Goal: Transaction & Acquisition: Subscribe to service/newsletter

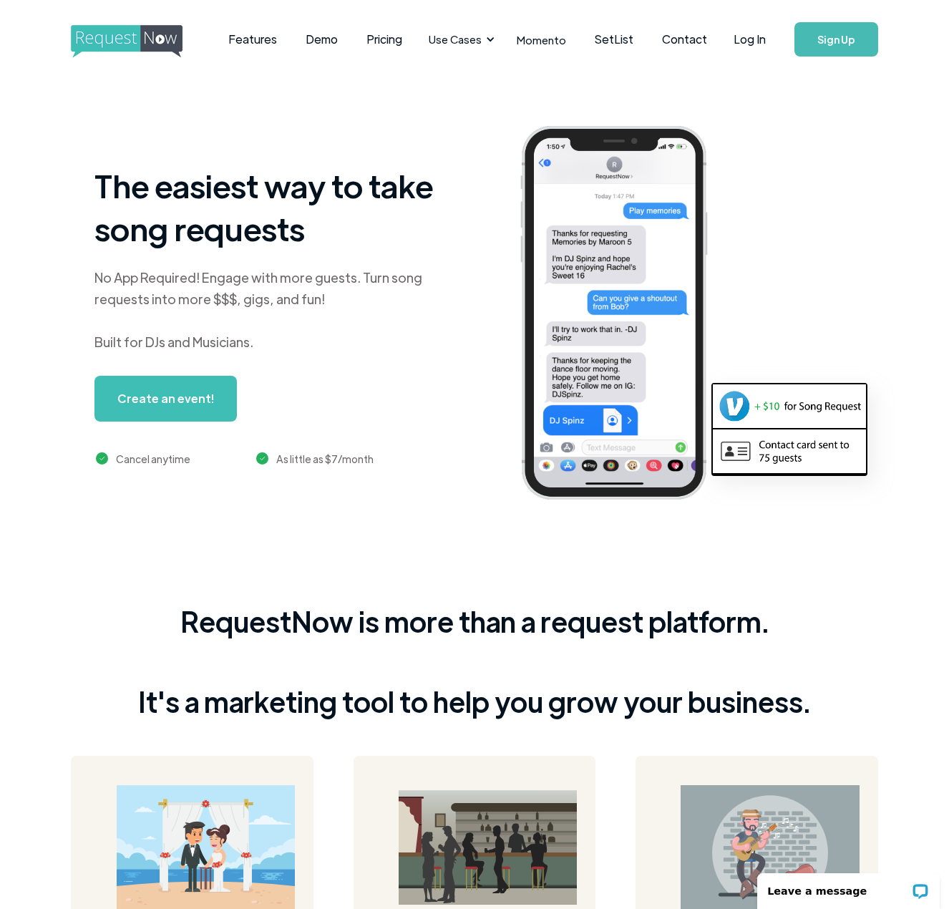
scroll to position [1, 0]
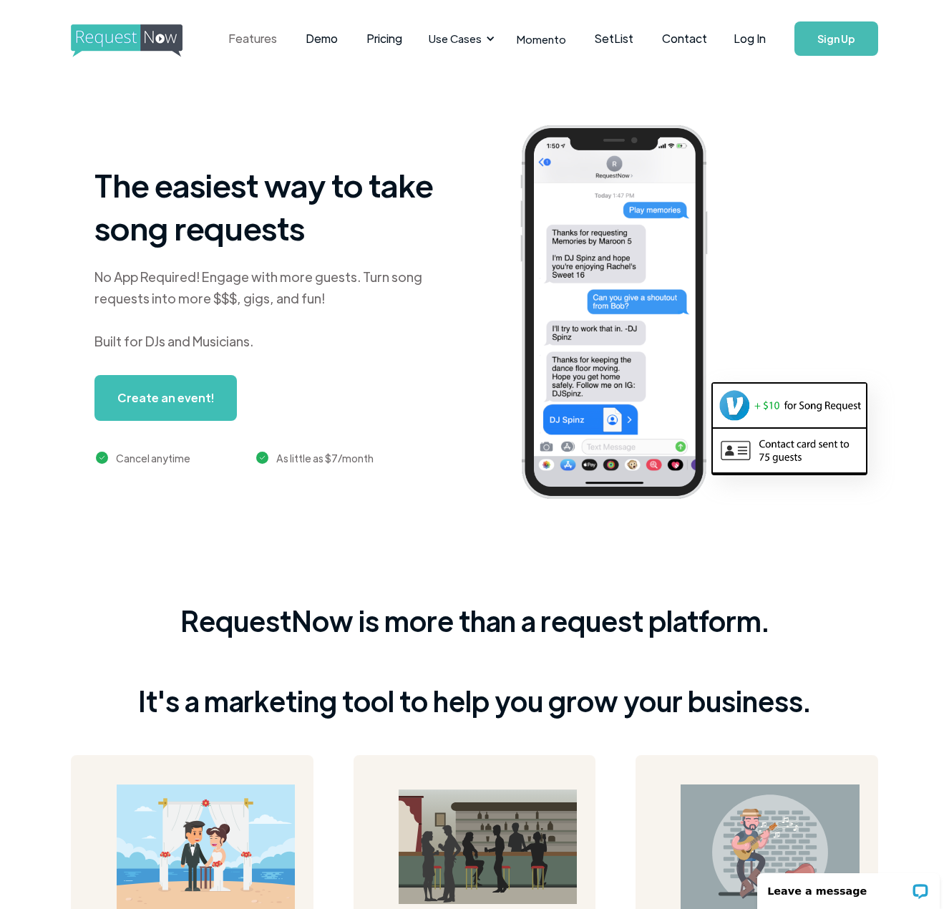
click at [269, 43] on link "Features" at bounding box center [252, 38] width 77 height 44
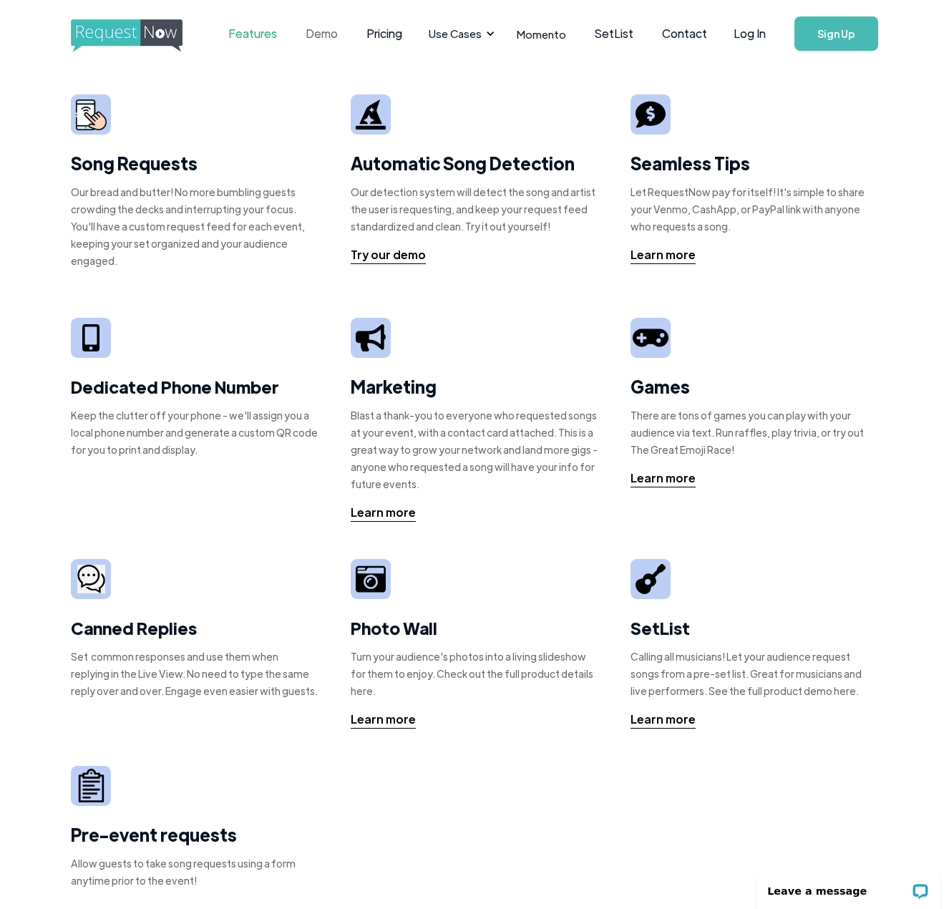
click at [323, 32] on link "Demo" at bounding box center [321, 33] width 61 height 44
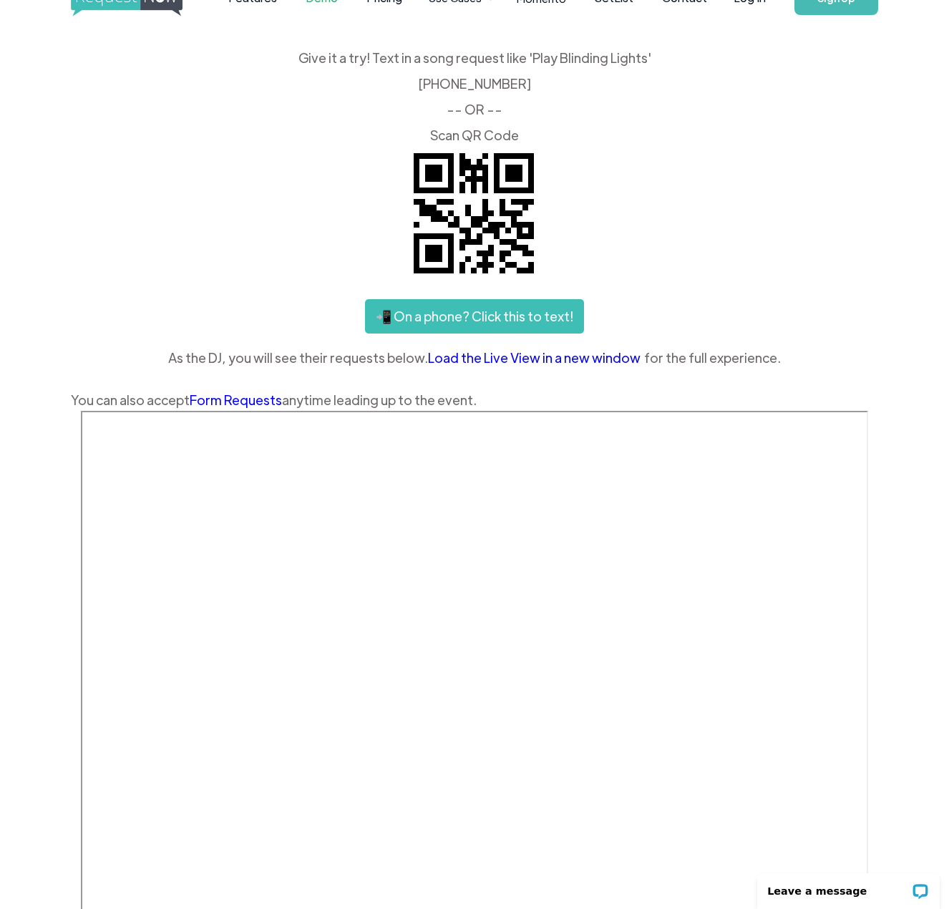
scroll to position [117, 0]
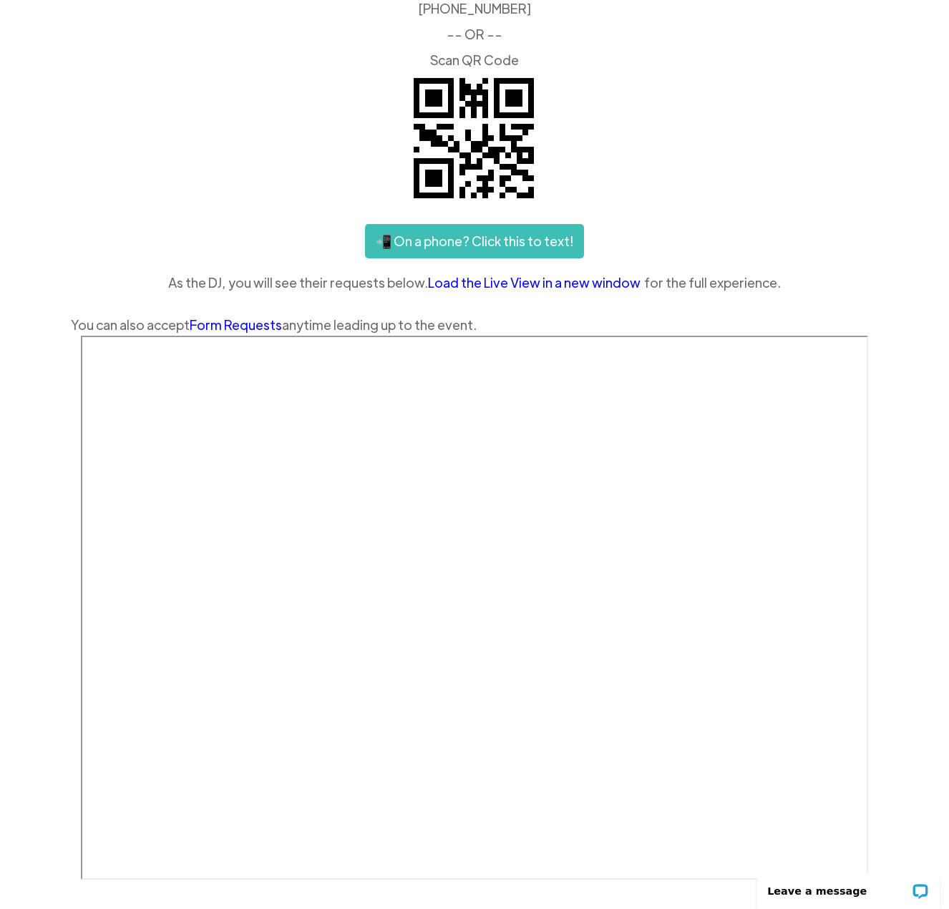
click at [908, 285] on div "Features Demo Pricing Use Cases Wedding + Private Events Karaoke DJs Bar/Club &…" at bounding box center [474, 436] width 949 height 1106
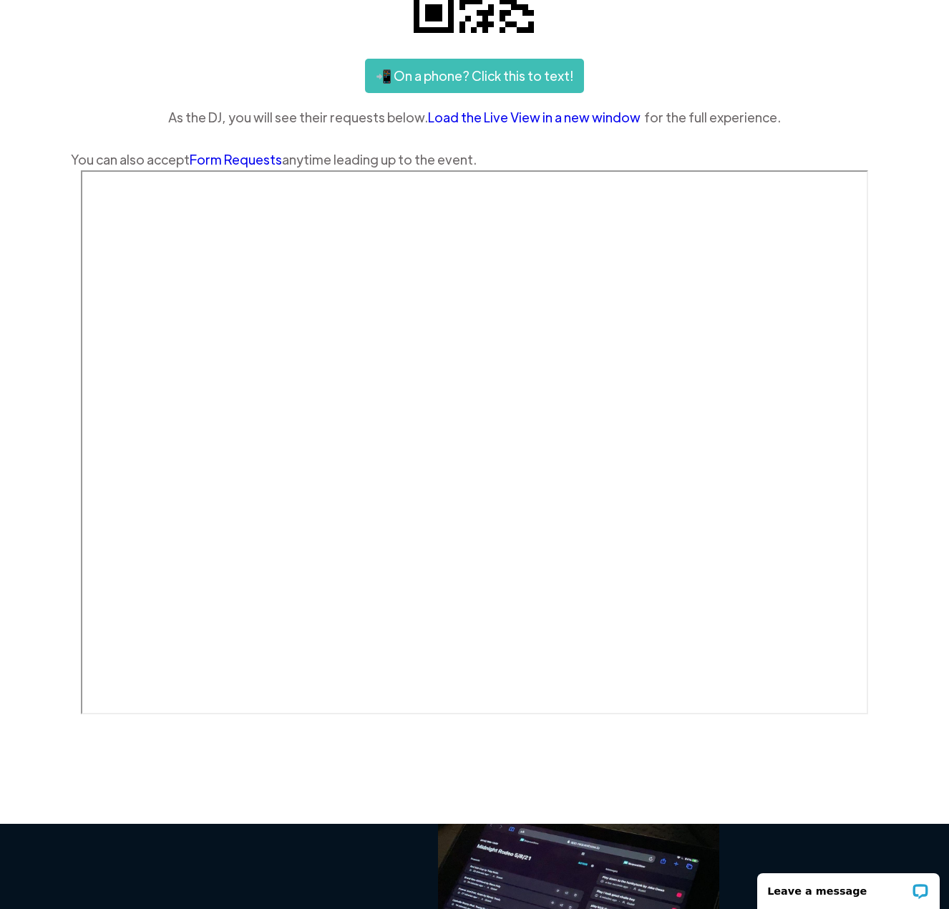
scroll to position [281, 0]
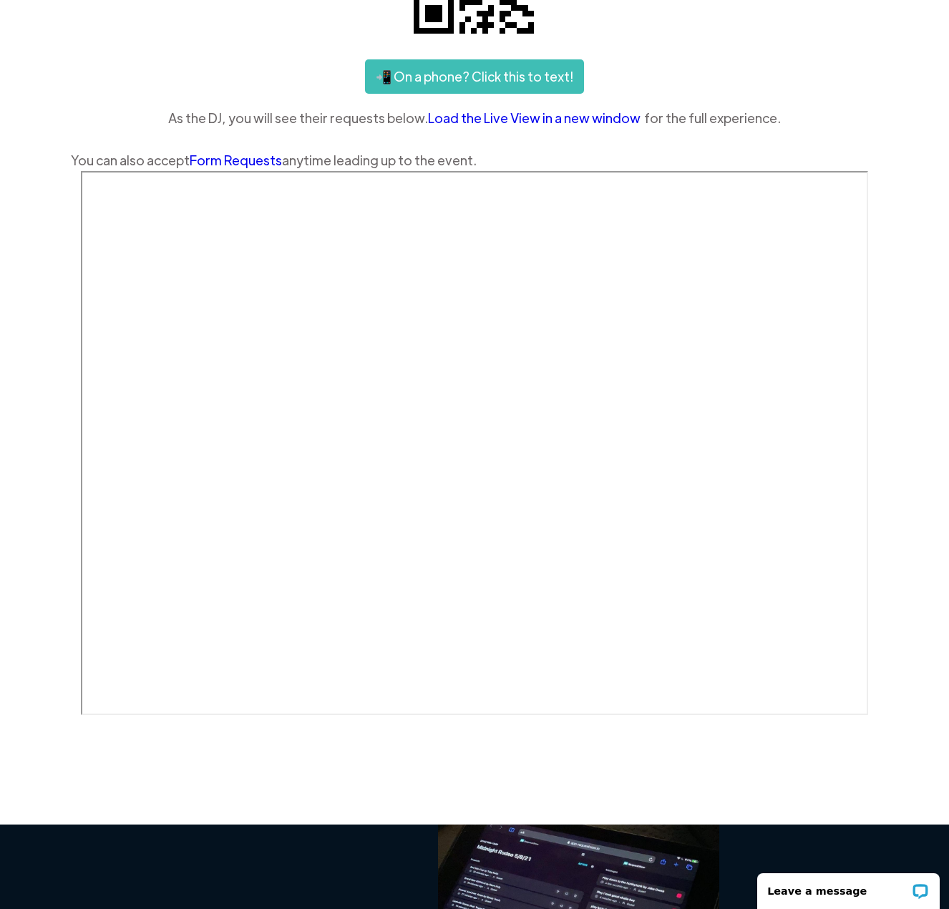
click at [233, 156] on link "Form Requests" at bounding box center [236, 160] width 92 height 16
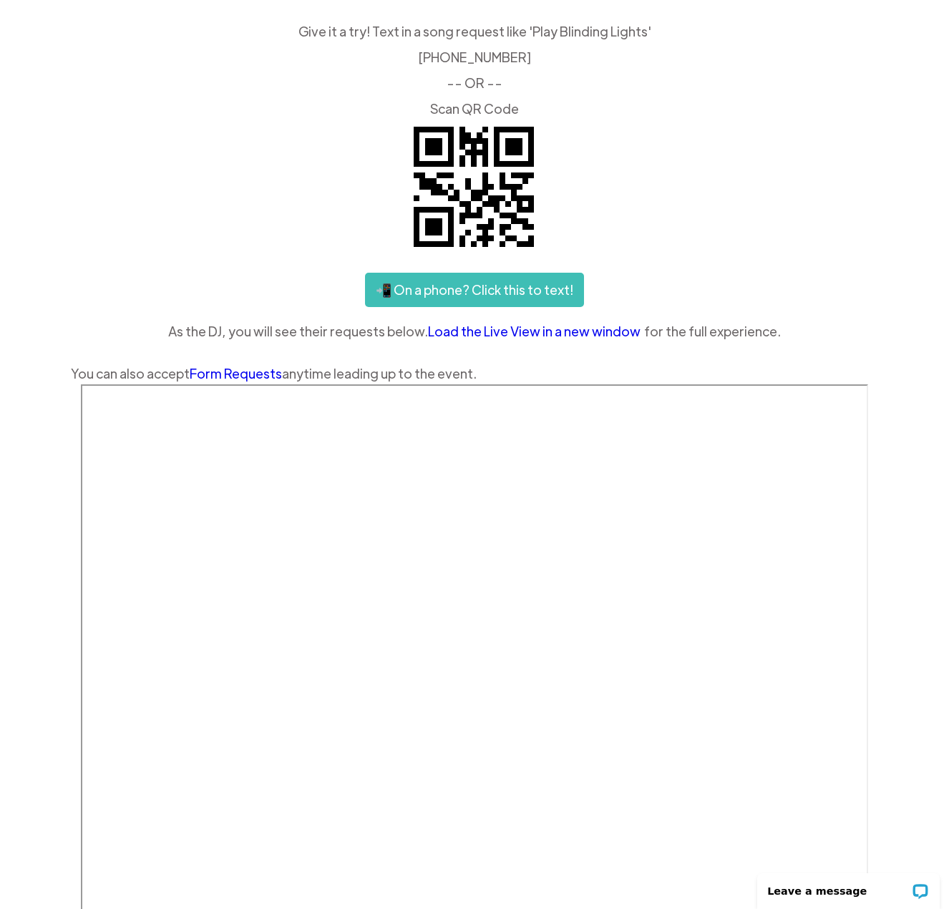
scroll to position [1, 0]
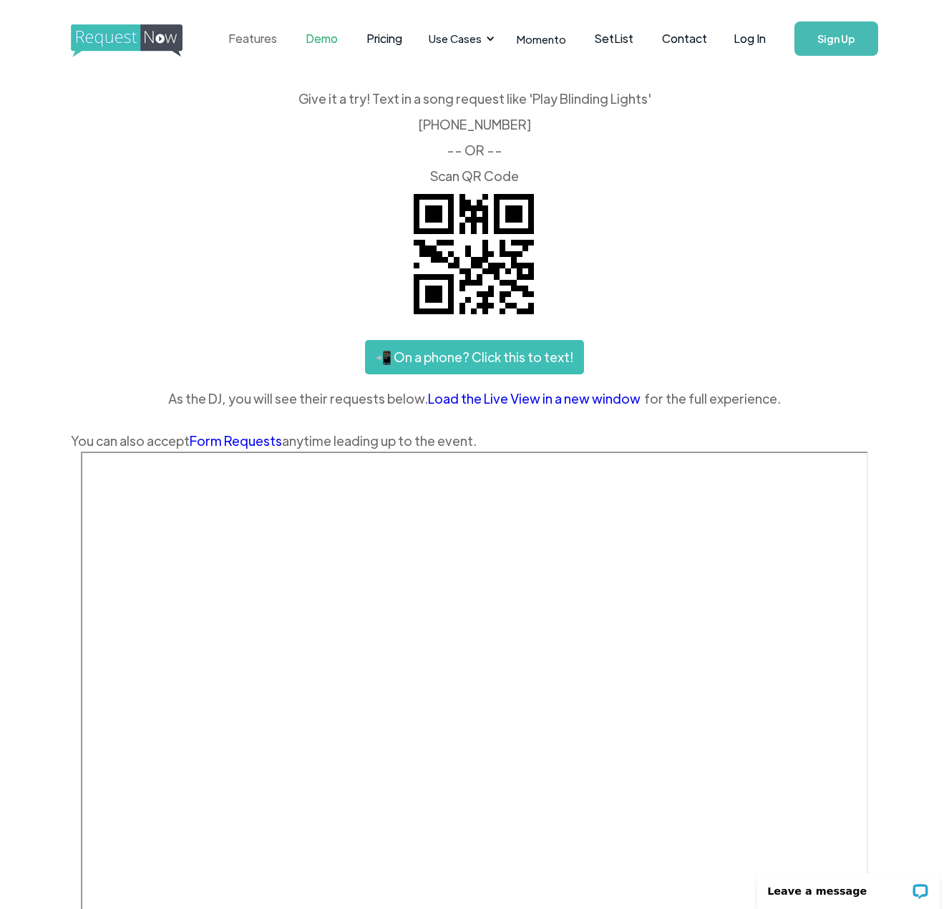
click at [261, 39] on link "Features" at bounding box center [252, 38] width 77 height 44
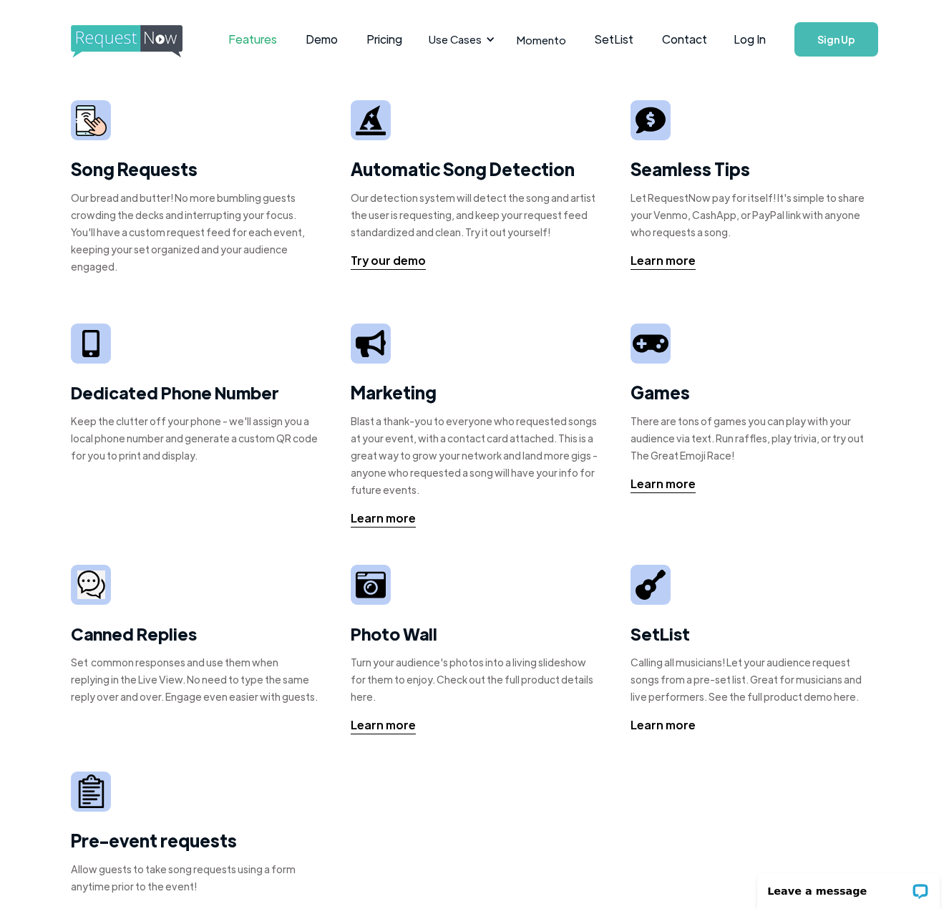
click at [652, 717] on div "Learn more" at bounding box center [663, 725] width 65 height 17
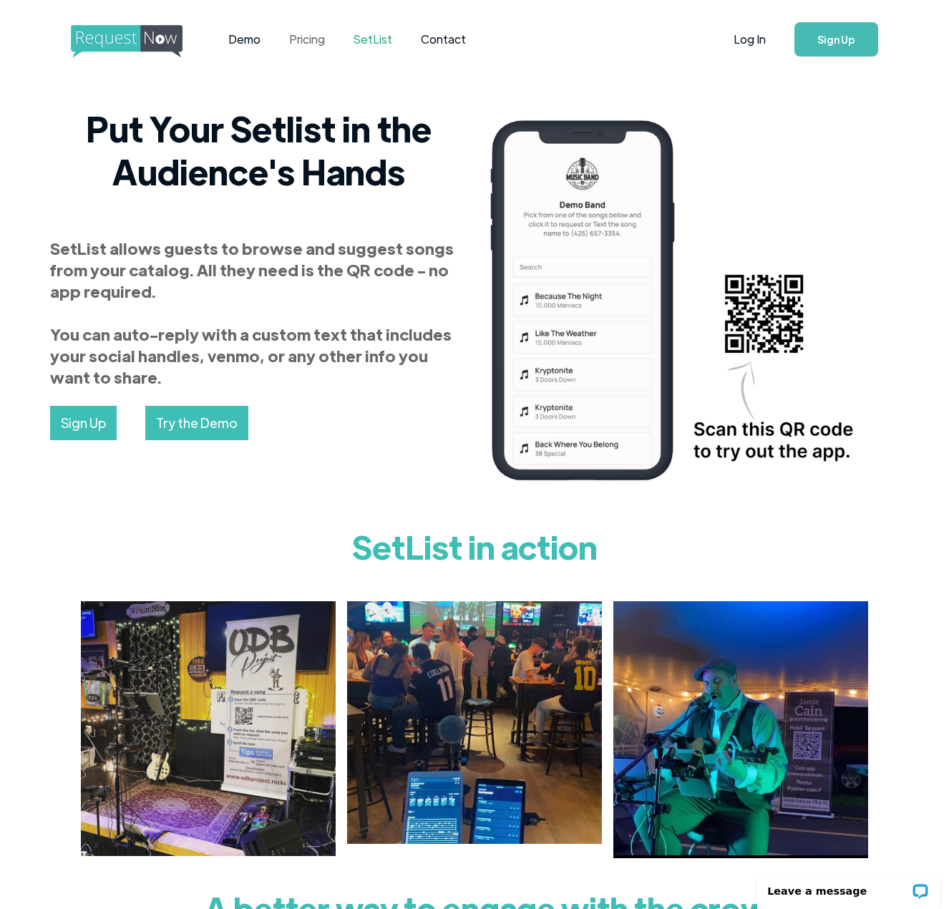
click at [312, 35] on link "Pricing" at bounding box center [307, 39] width 64 height 44
click at [206, 417] on link "Try the Demo" at bounding box center [196, 423] width 103 height 34
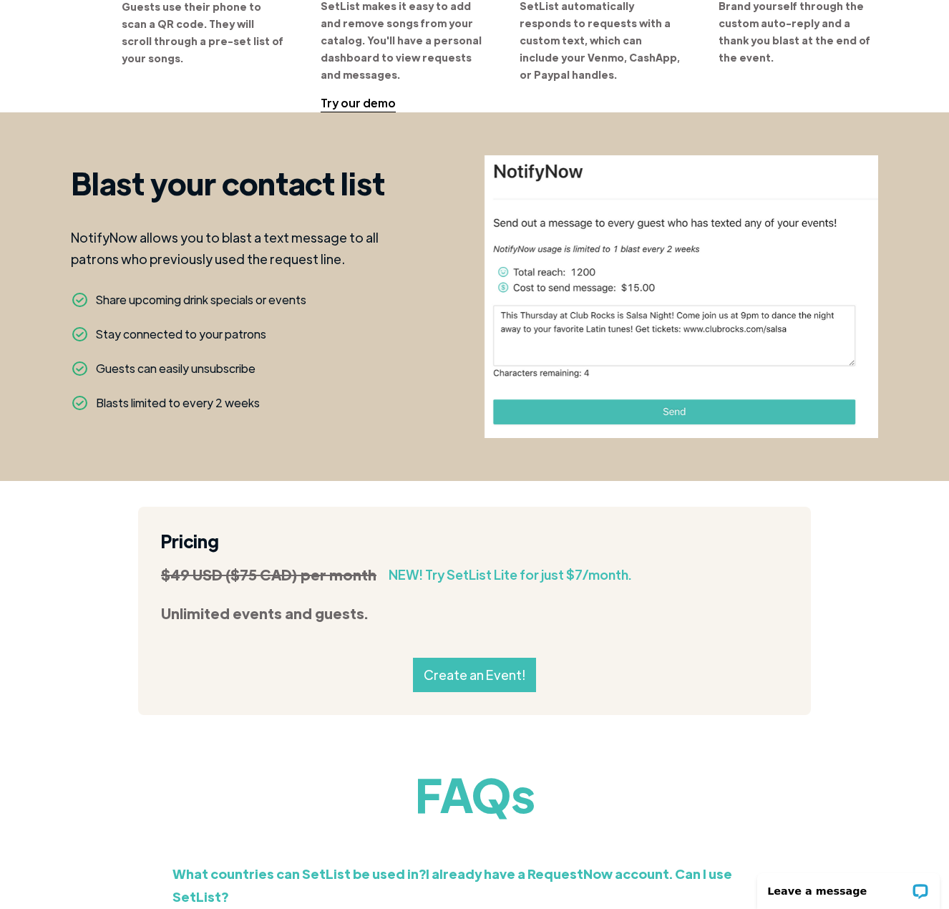
scroll to position [1303, 0]
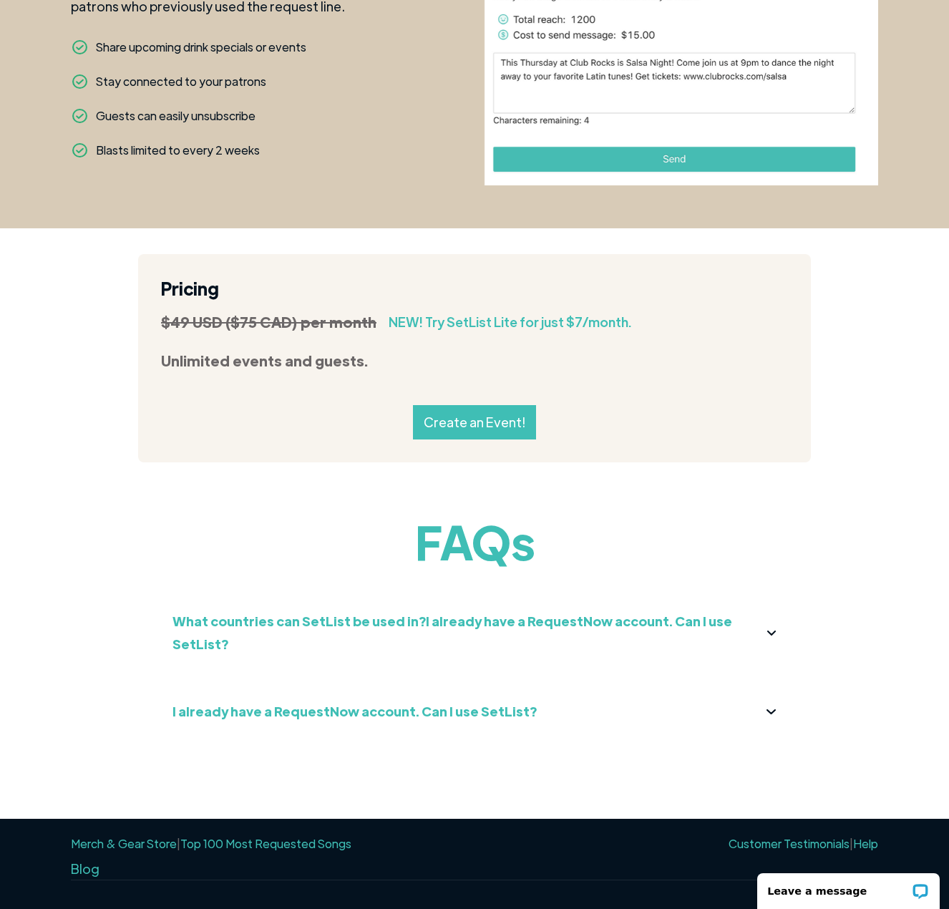
click at [769, 710] on img at bounding box center [771, 712] width 9 height 5
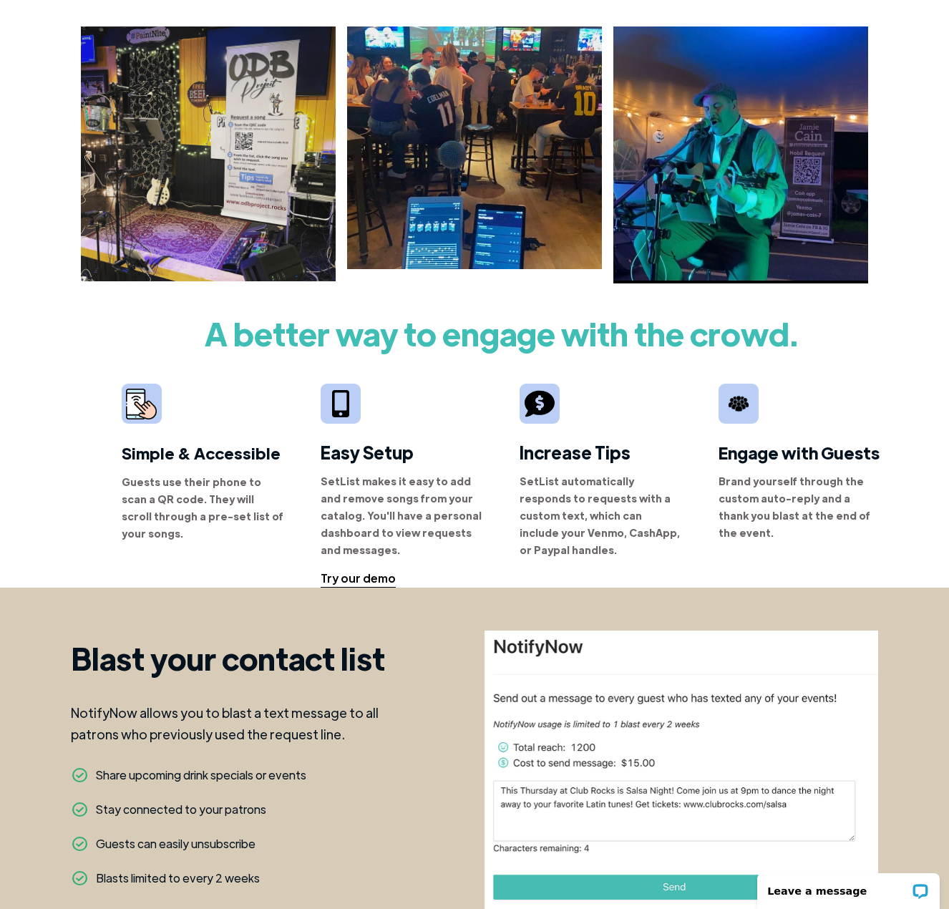
scroll to position [630, 0]
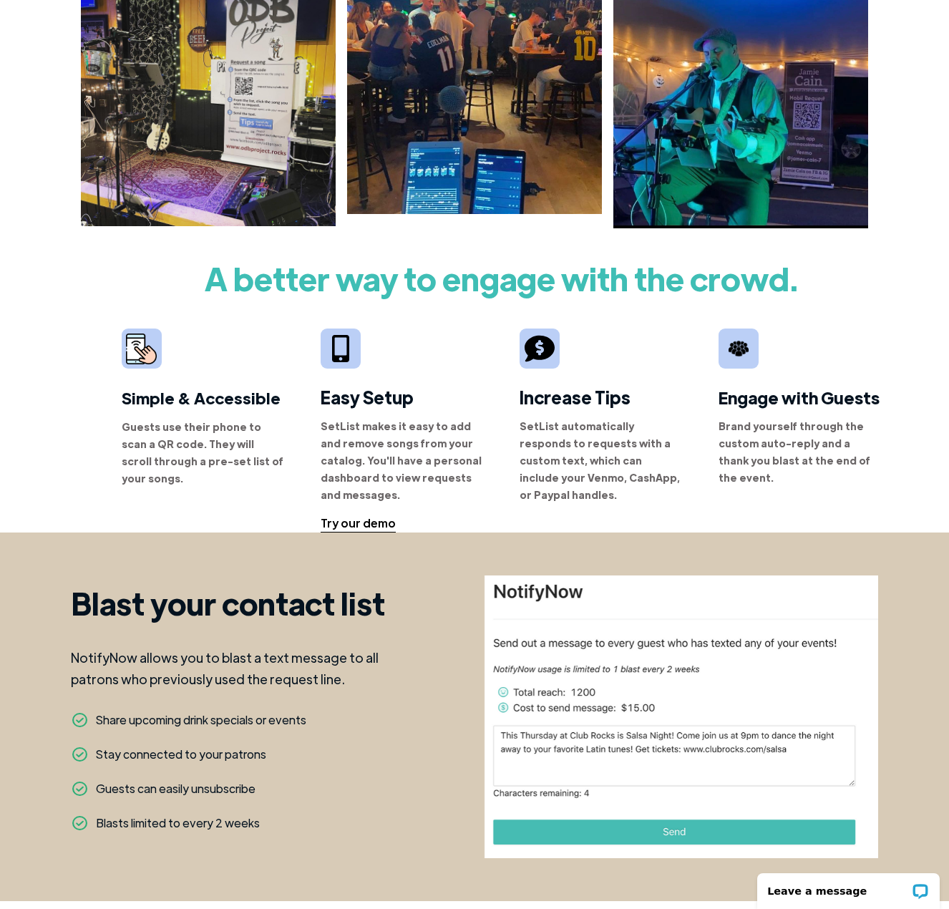
click at [64, 465] on div "A better way to engage with the crowd. Simple & Accessible Guests use their pho…" at bounding box center [501, 391] width 895 height 283
click at [629, 500] on div "Increase Tips SetList automatically responds to requests with a custom text, wh…" at bounding box center [601, 422] width 163 height 186
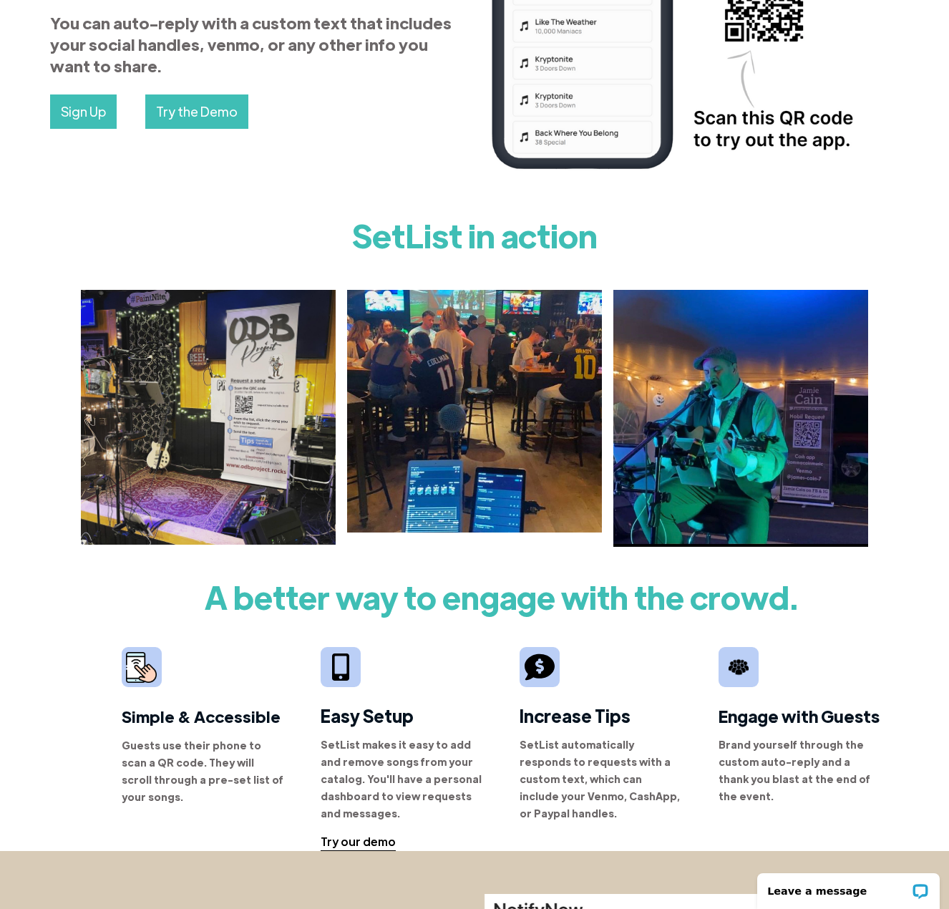
scroll to position [0, 0]
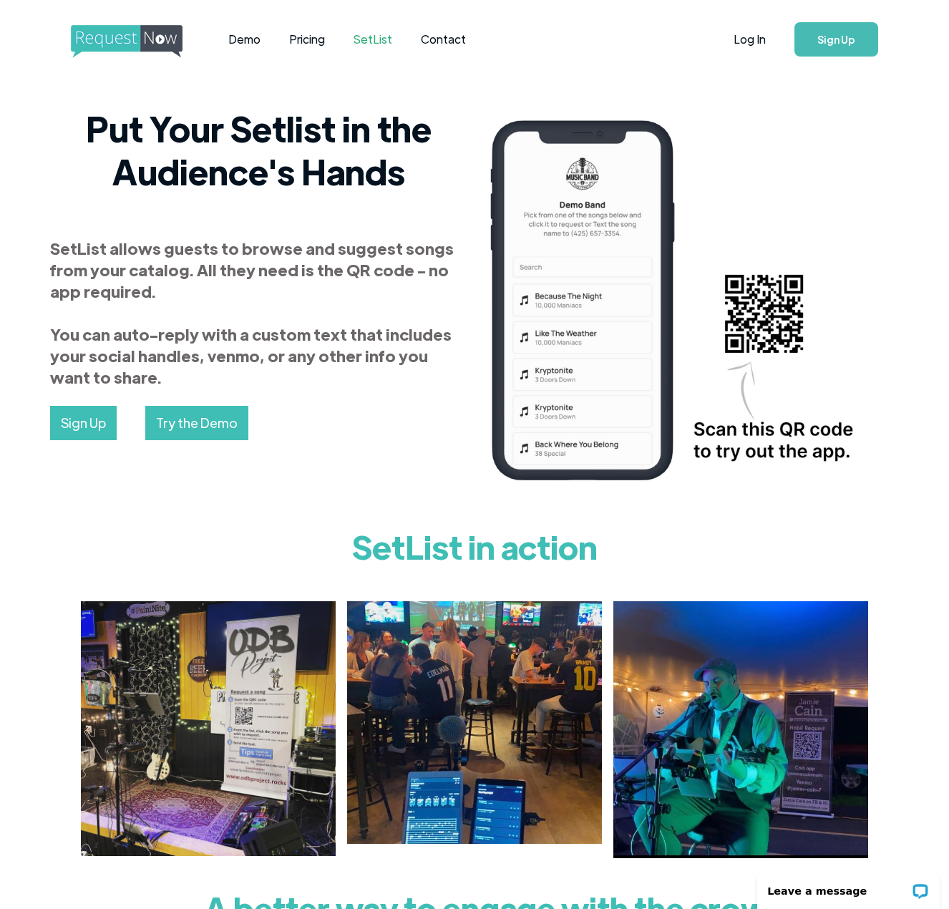
click at [319, 322] on div "SetList allows guests to browse and suggest songs from your catalog. All they n…" at bounding box center [258, 313] width 417 height 150
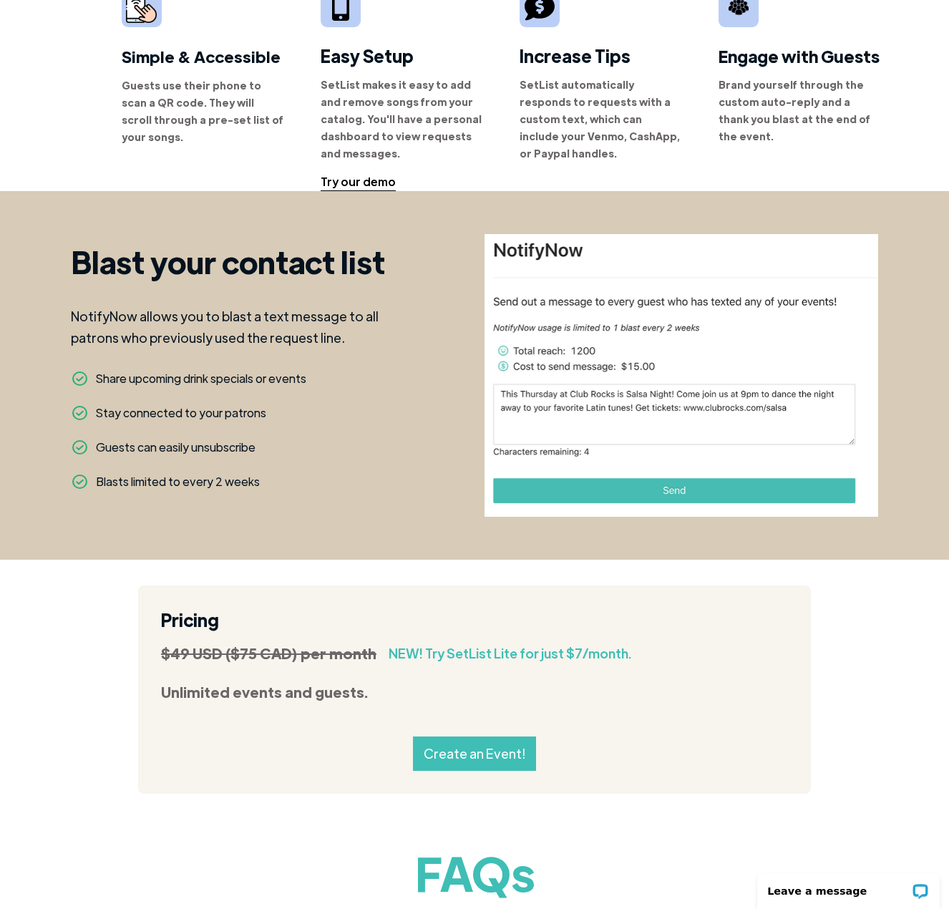
scroll to position [1332, 0]
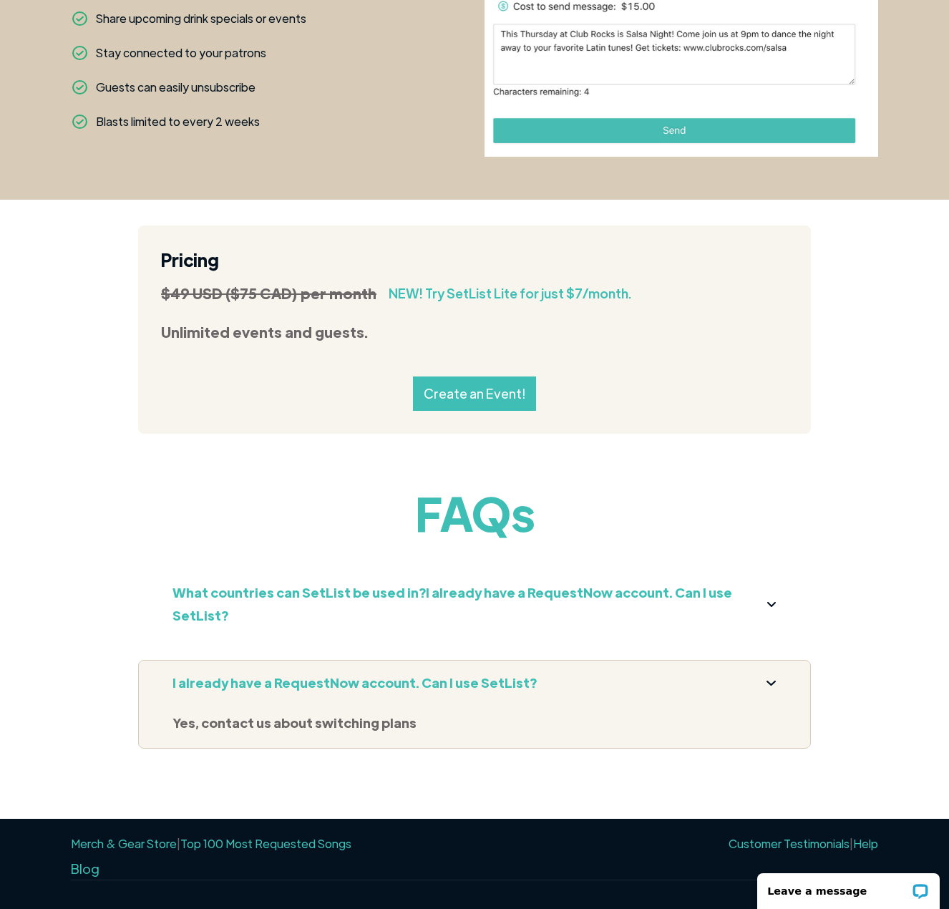
click at [263, 836] on link "Top 100 Most Requested Songs" at bounding box center [265, 843] width 171 height 15
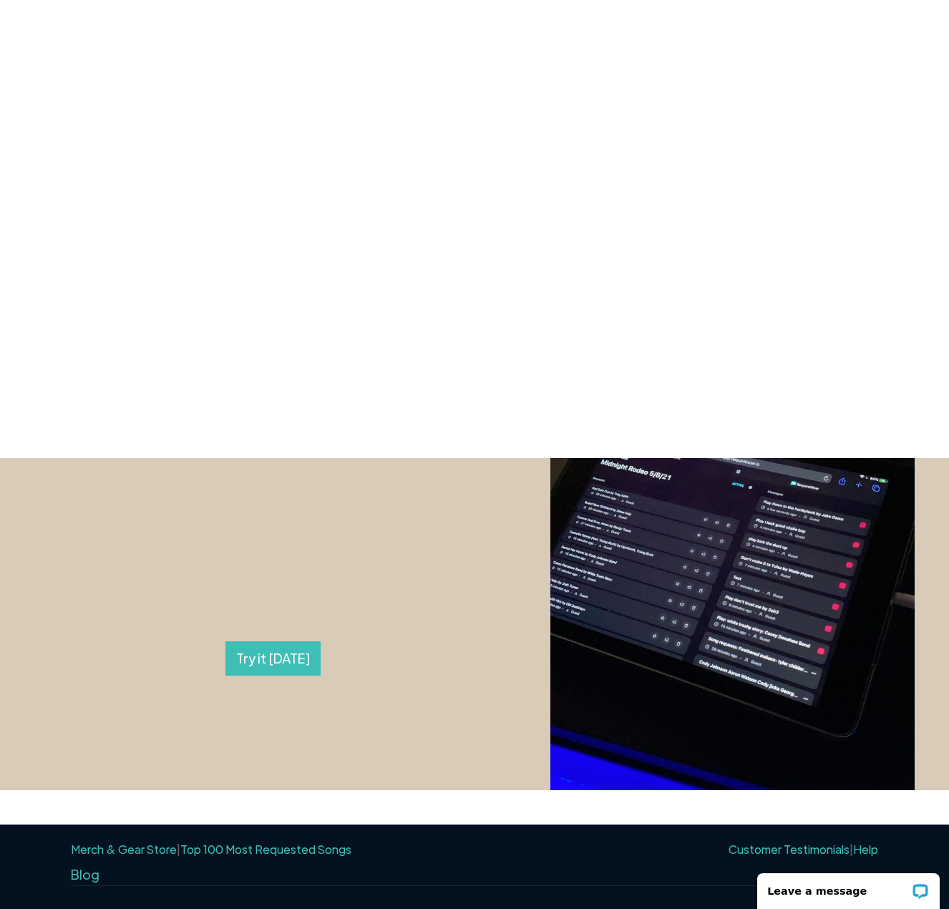
scroll to position [334, 0]
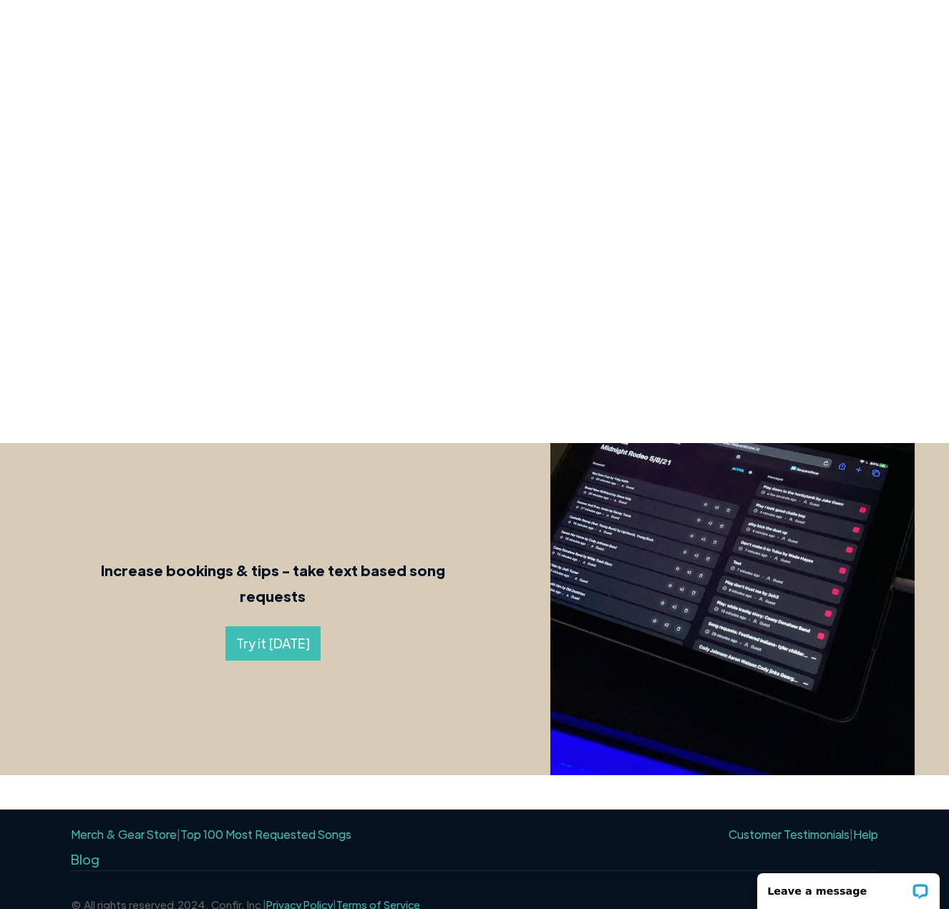
click at [780, 827] on link "Customer Testimonials" at bounding box center [789, 834] width 121 height 15
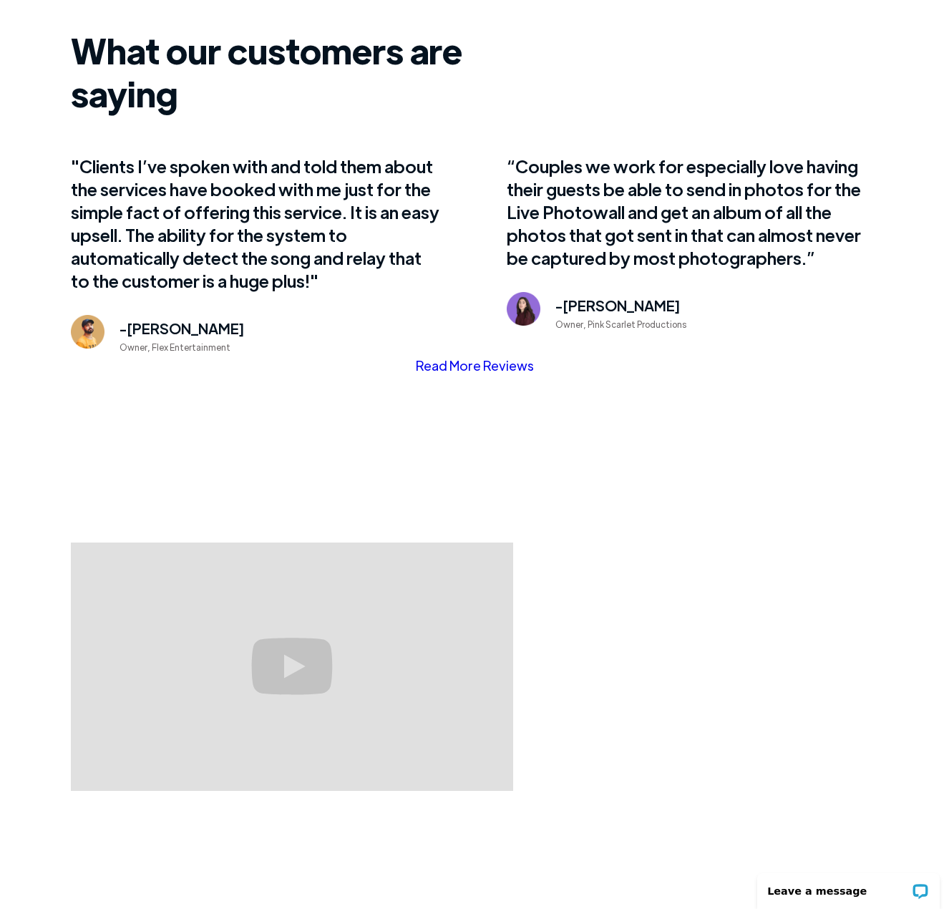
scroll to position [894, 0]
click at [474, 354] on link "Read More Reviews" at bounding box center [475, 364] width 118 height 21
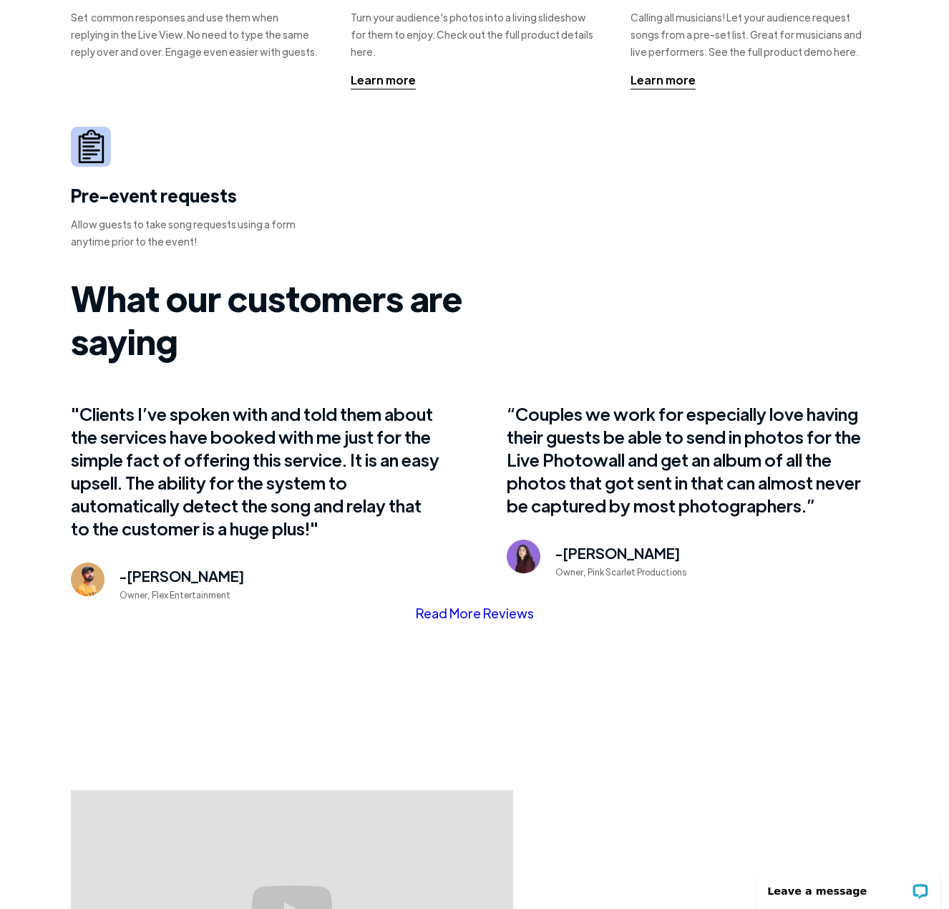
scroll to position [263, 0]
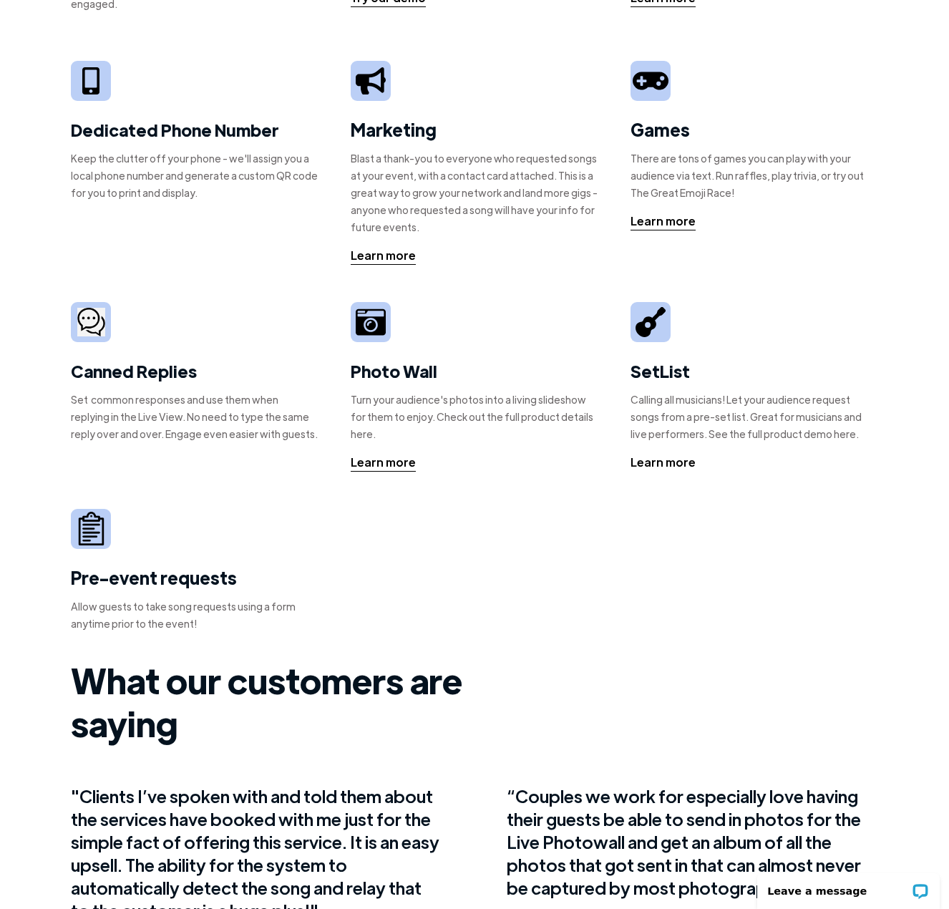
click at [652, 454] on div "Learn more" at bounding box center [663, 462] width 65 height 17
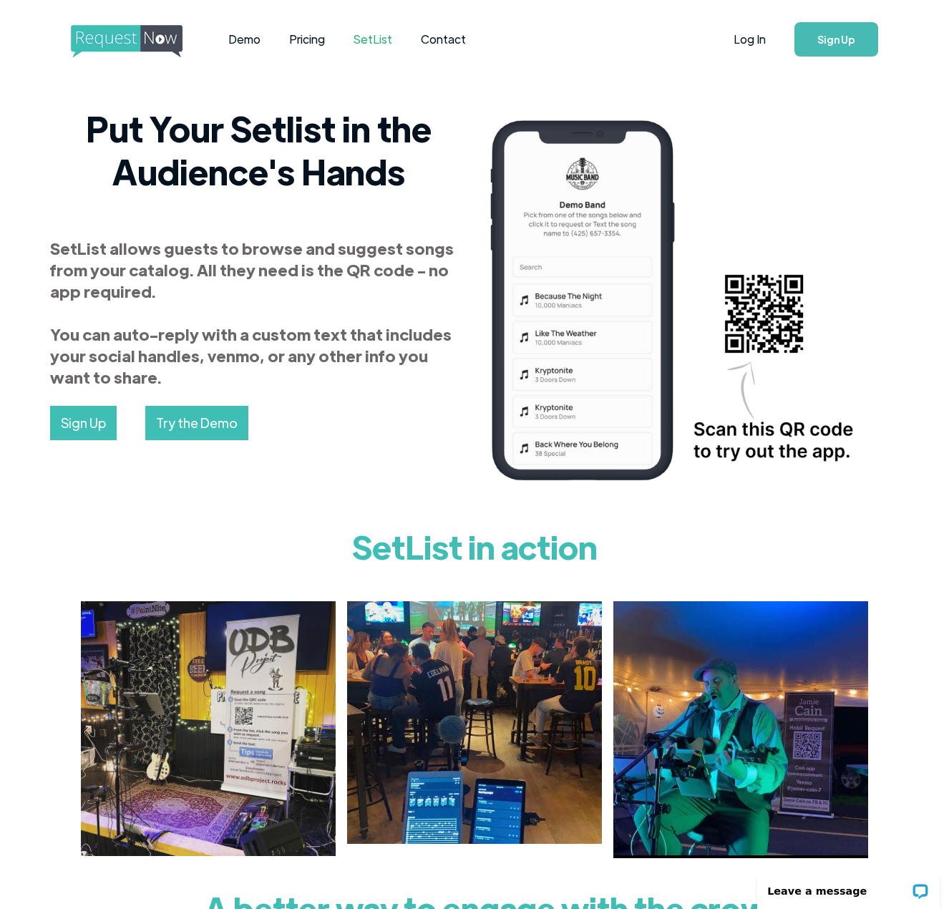
click at [836, 40] on link "Sign Up" at bounding box center [837, 39] width 84 height 34
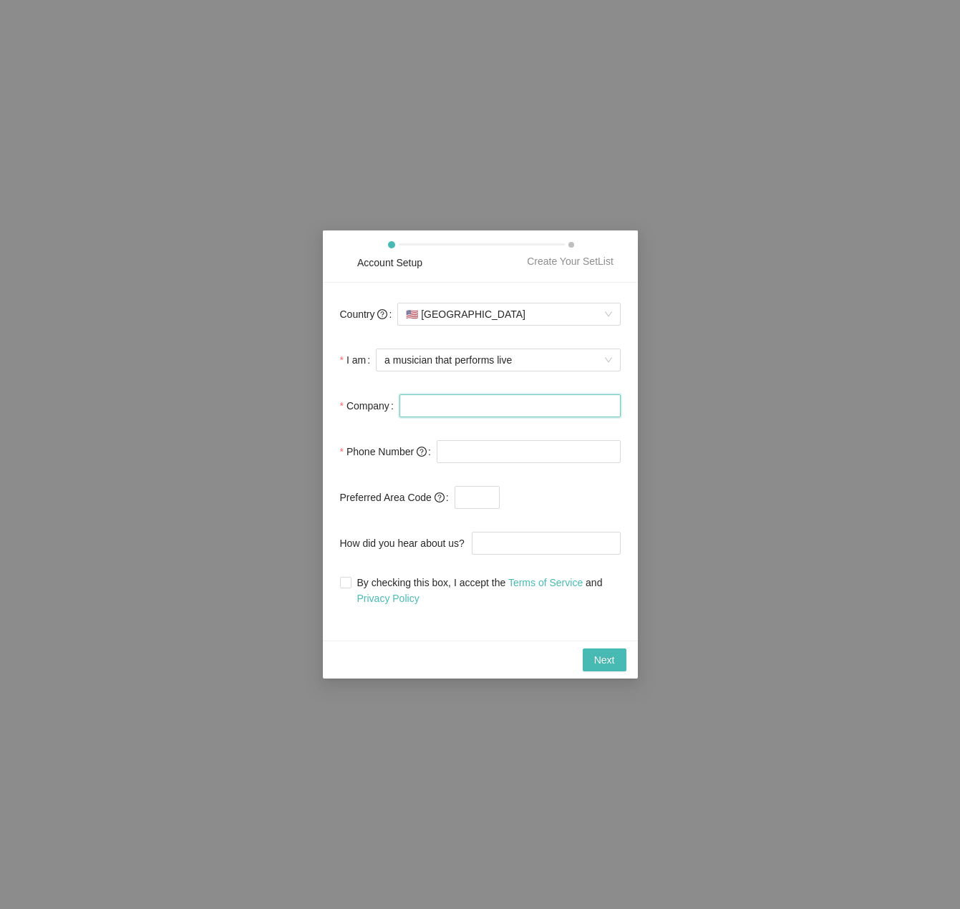
click at [485, 405] on input "Company" at bounding box center [510, 406] width 221 height 23
type input "DaveViolin"
type input "[PHONE_NUMBER]"
type input "603"
click at [507, 546] on input "R" at bounding box center [546, 543] width 149 height 23
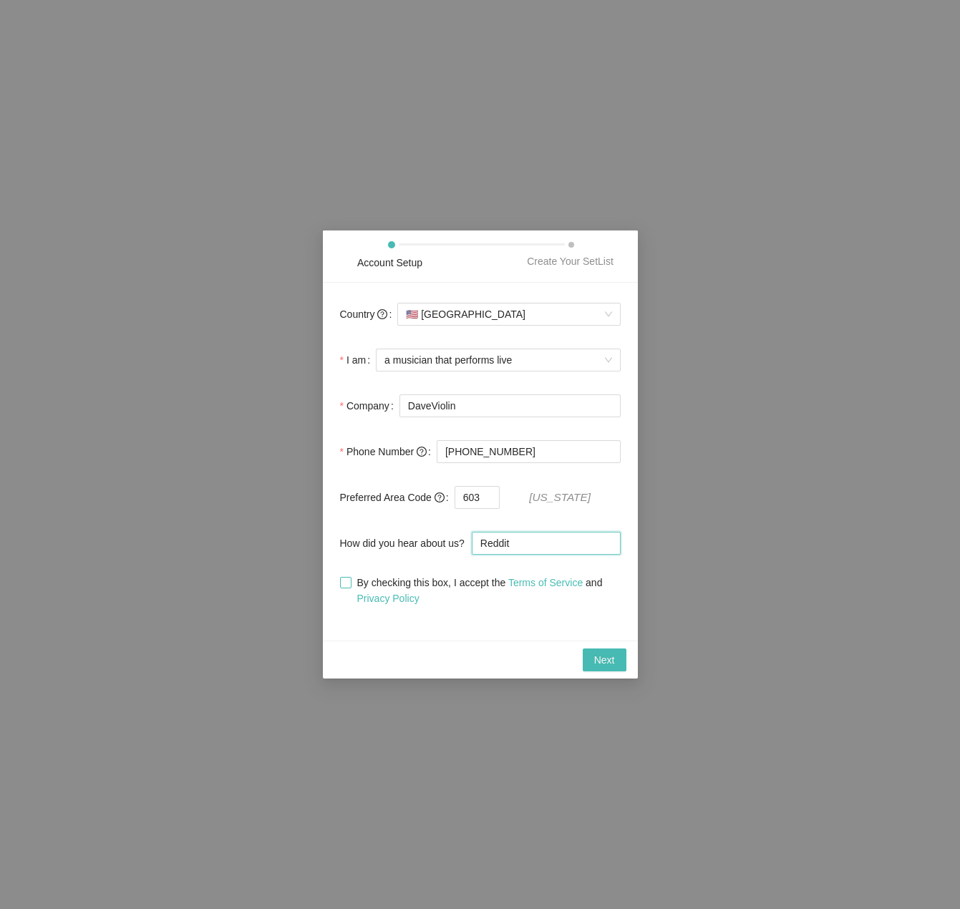
type input "Reddit"
click at [345, 583] on input "By checking this box, I accept the Terms of Service and Privacy Policy" at bounding box center [345, 582] width 10 height 10
checkbox input "true"
click at [594, 656] on span "Next" at bounding box center [604, 660] width 21 height 16
